Goal: Check status

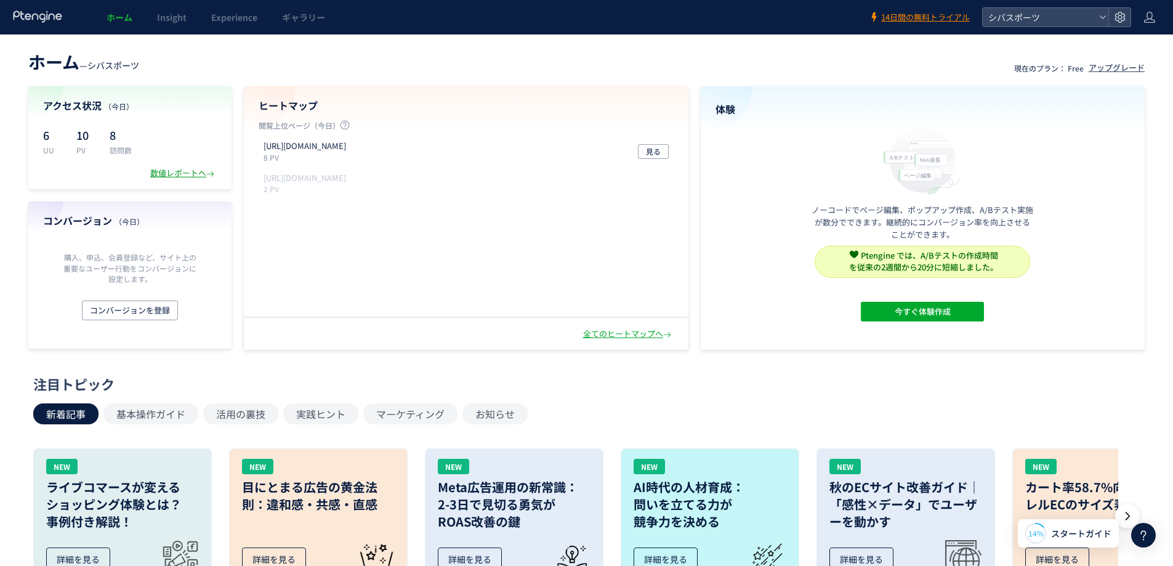
click at [172, 171] on div "数値レポートへ" at bounding box center [183, 174] width 67 height 12
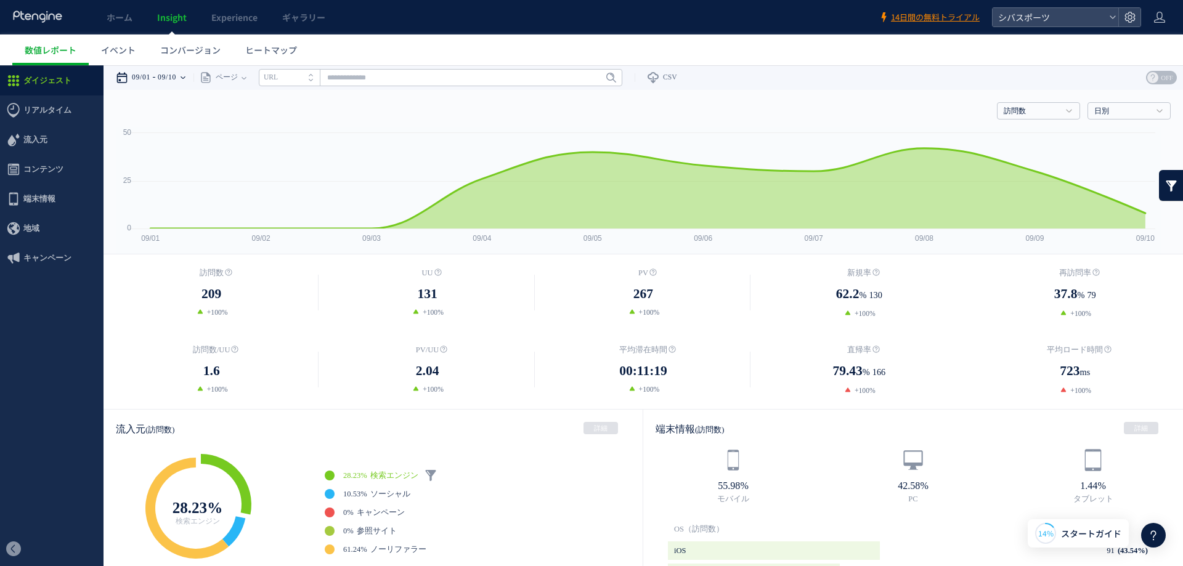
click at [193, 81] on div "09/01 09/10" at bounding box center [155, 77] width 78 height 25
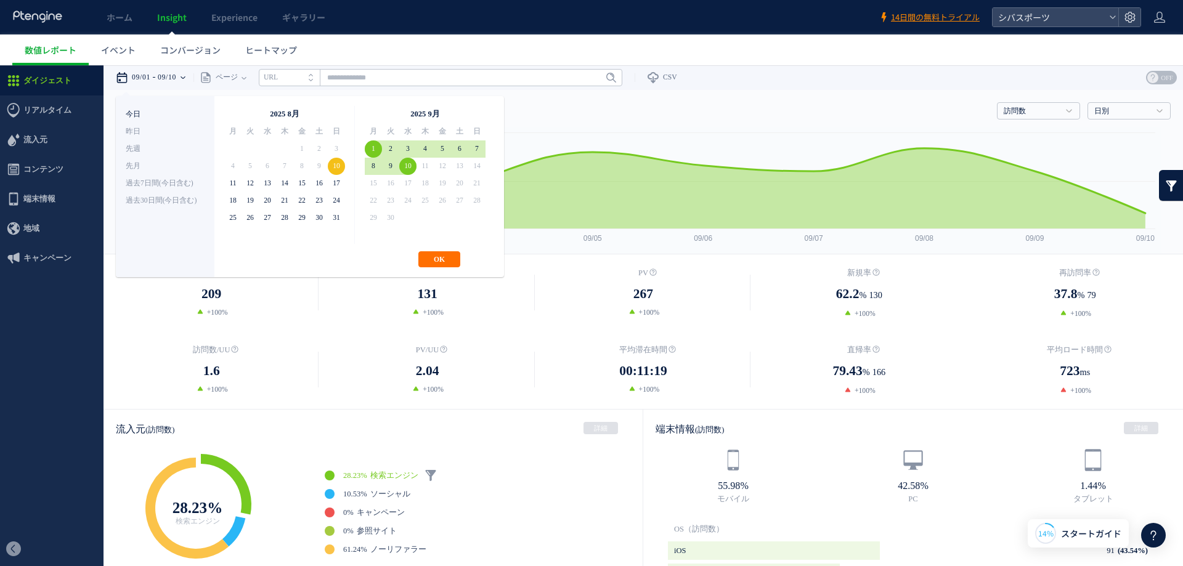
click at [132, 113] on li "今日" at bounding box center [165, 114] width 79 height 17
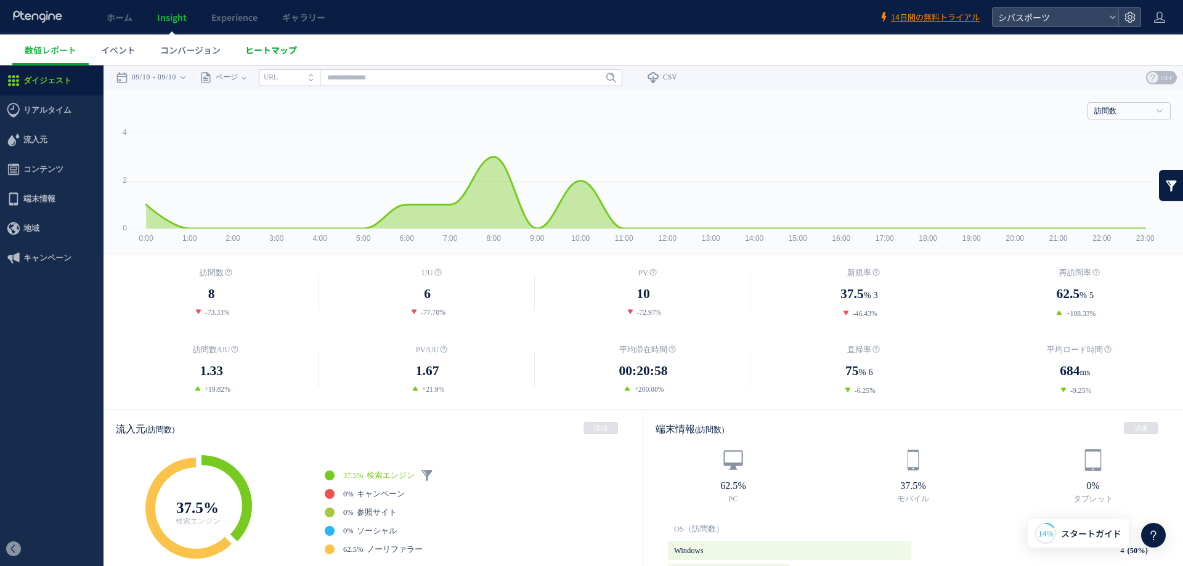
click at [285, 51] on span "ヒートマップ" at bounding box center [271, 50] width 52 height 12
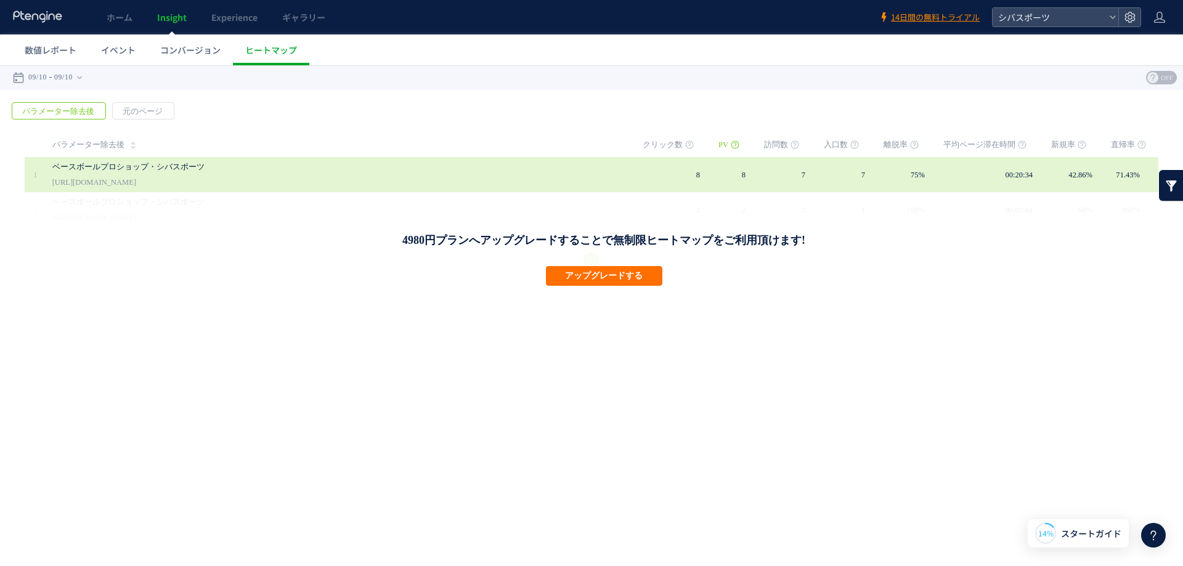
click at [121, 180] on link "[URL][DOMAIN_NAME]" at bounding box center [94, 182] width 84 height 15
